Goal: Information Seeking & Learning: Learn about a topic

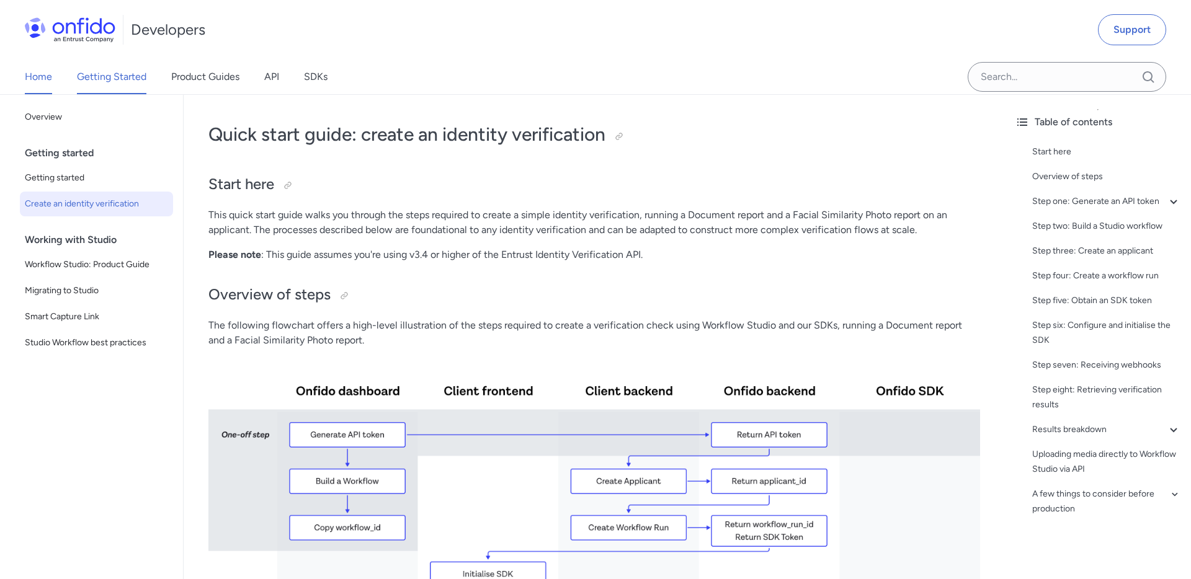
click at [38, 72] on link "Home" at bounding box center [38, 77] width 27 height 35
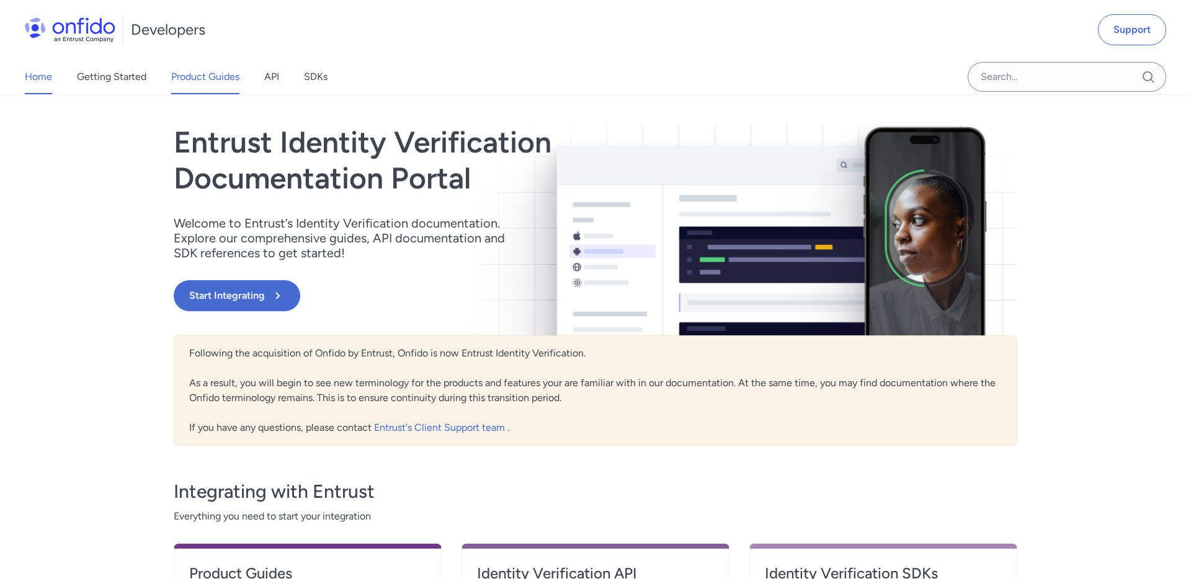
click at [194, 78] on link "Product Guides" at bounding box center [205, 77] width 68 height 35
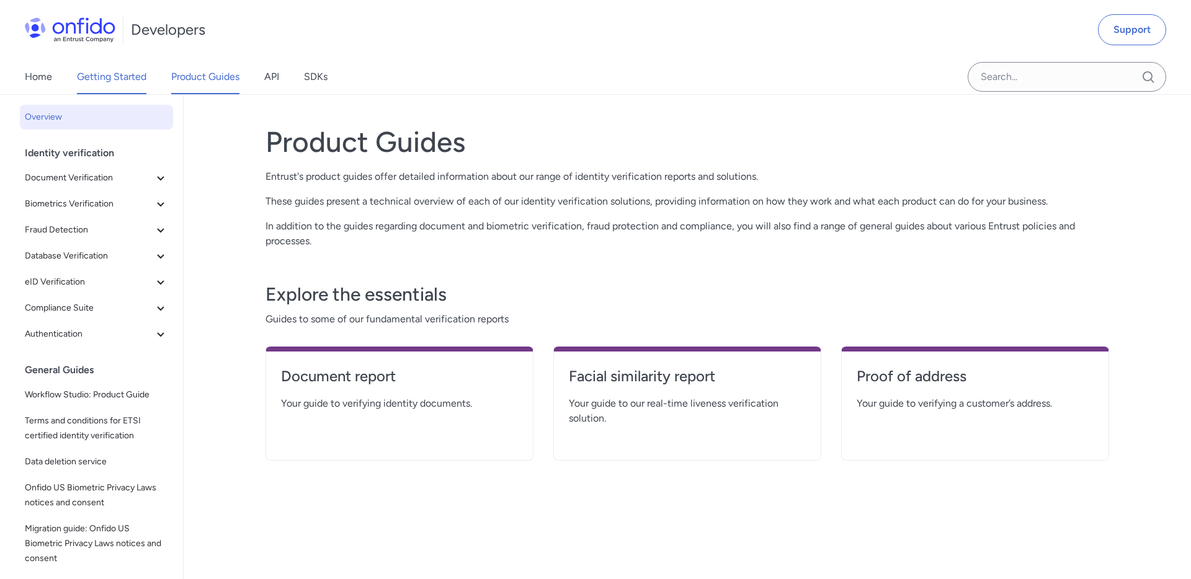
click at [109, 71] on link "Getting Started" at bounding box center [111, 77] width 69 height 35
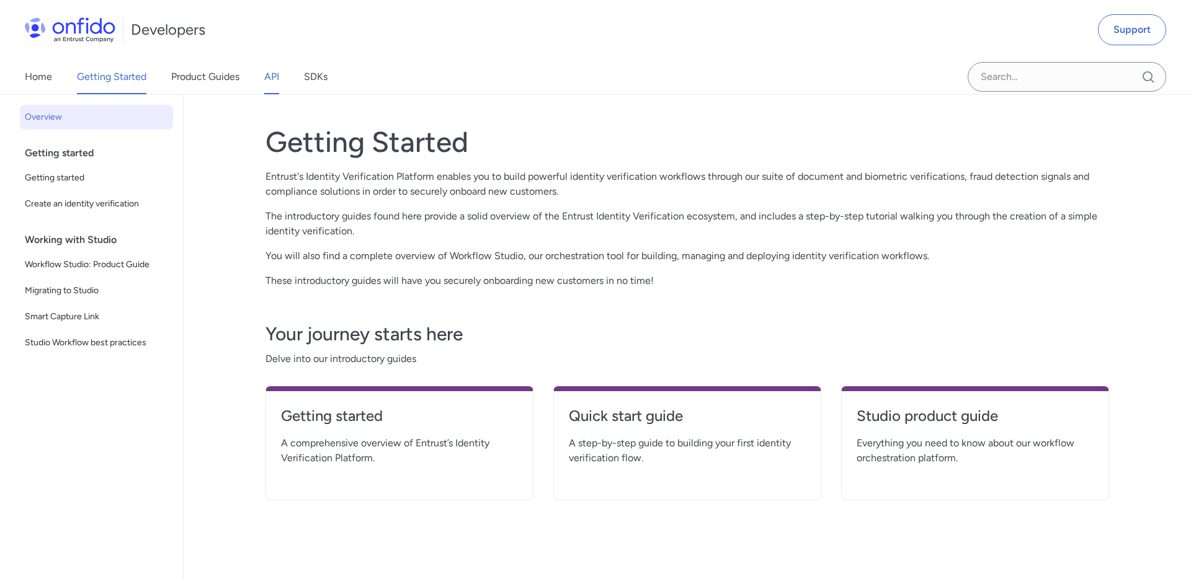
click at [268, 79] on link "API" at bounding box center [271, 77] width 15 height 35
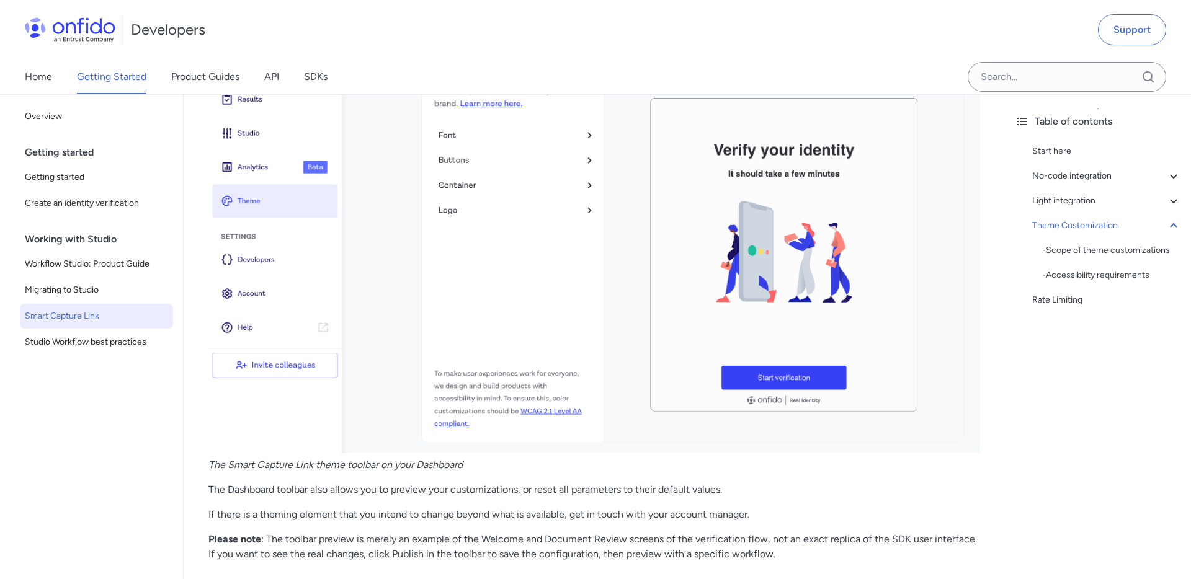
scroll to position [3478, 0]
